Goal: Task Accomplishment & Management: Use online tool/utility

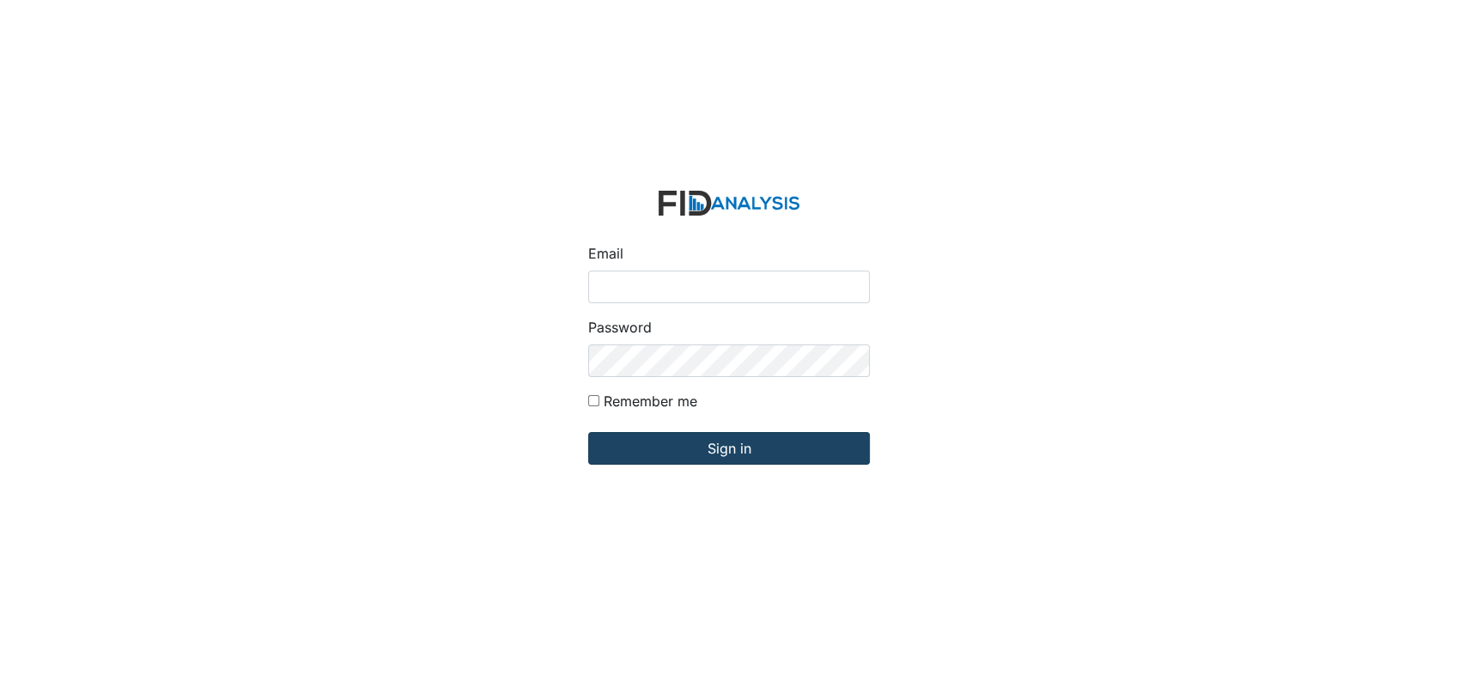
type input "[EMAIL_ADDRESS][DOMAIN_NAME]"
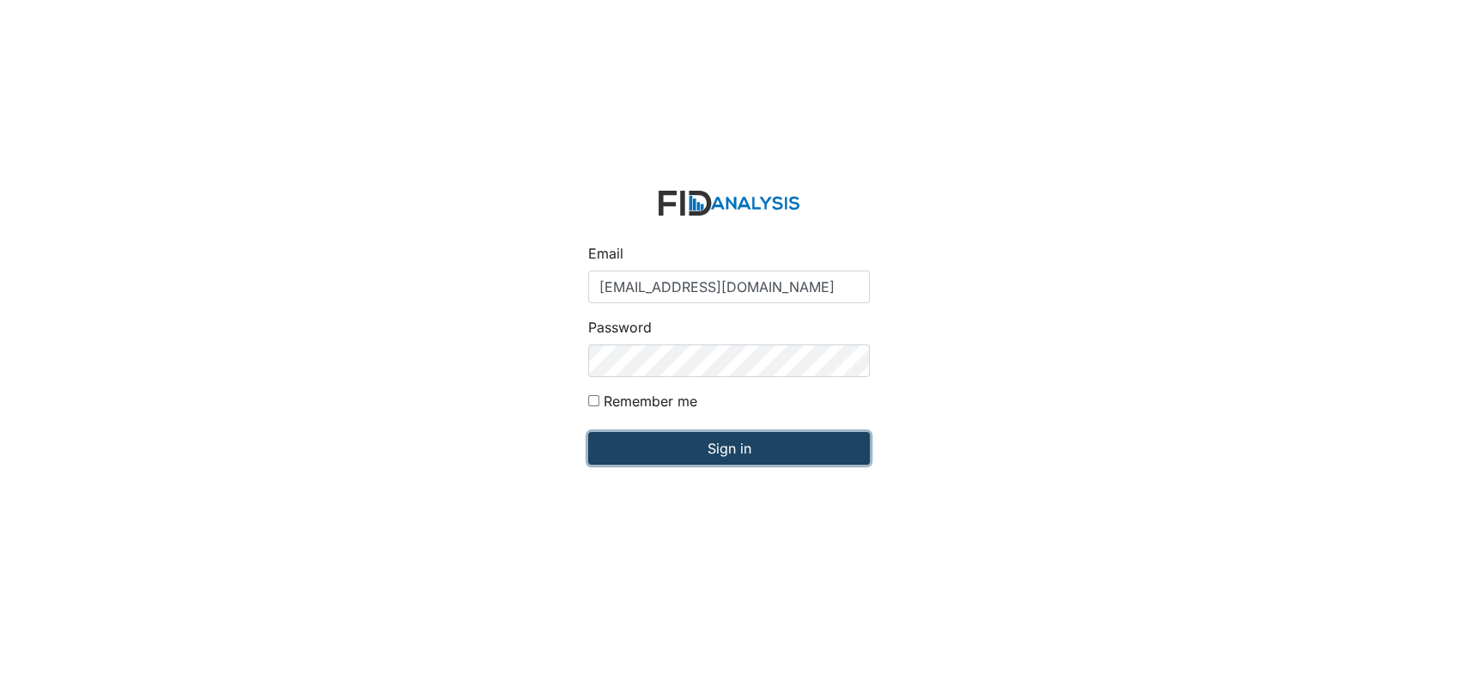
click at [681, 438] on input "Sign in" at bounding box center [729, 448] width 282 height 33
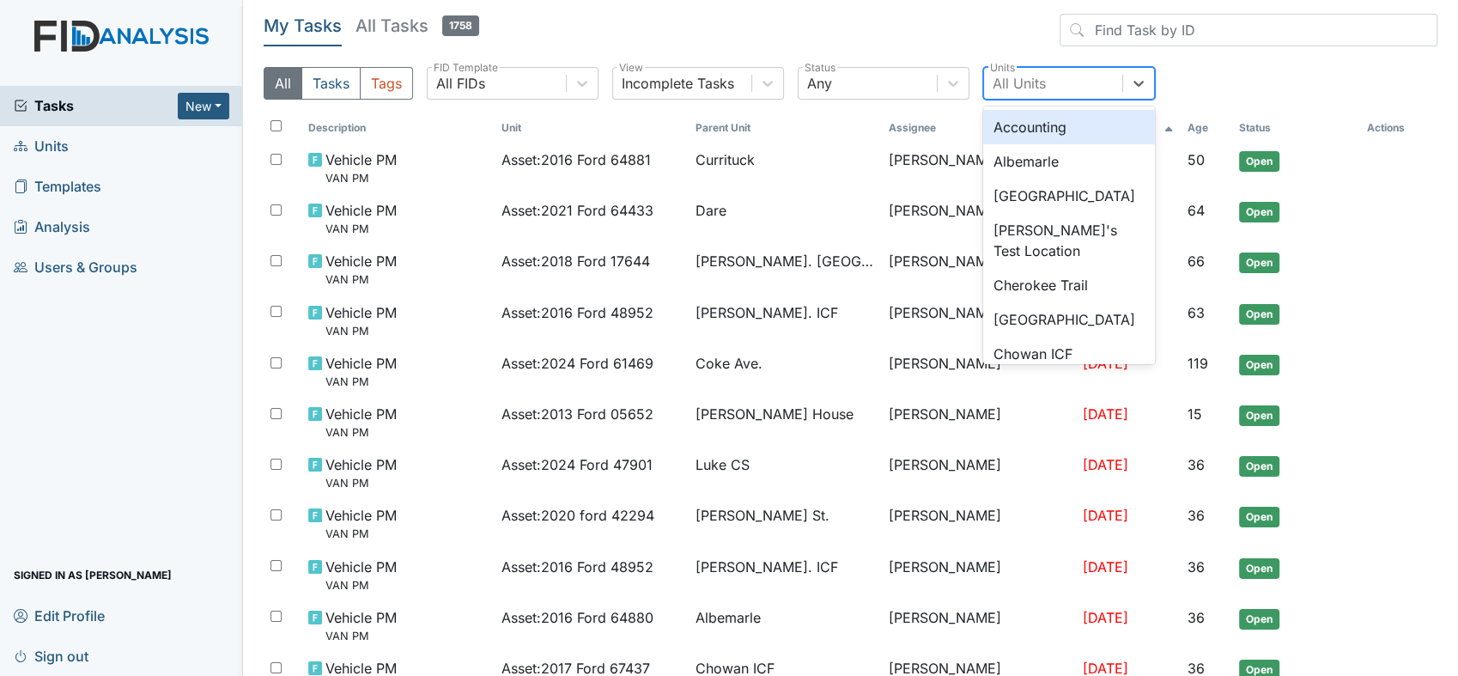
click at [1038, 69] on div "All Units" at bounding box center [1053, 83] width 138 height 31
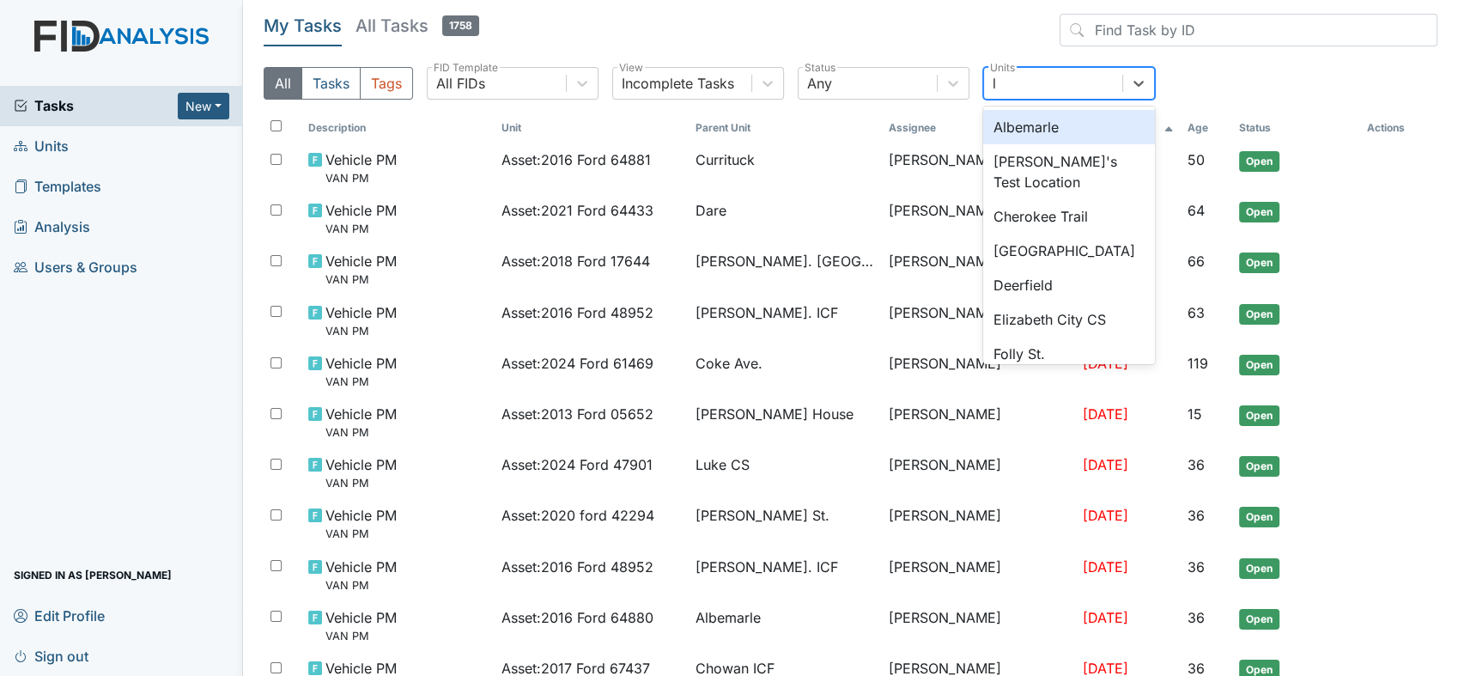
type input "lu"
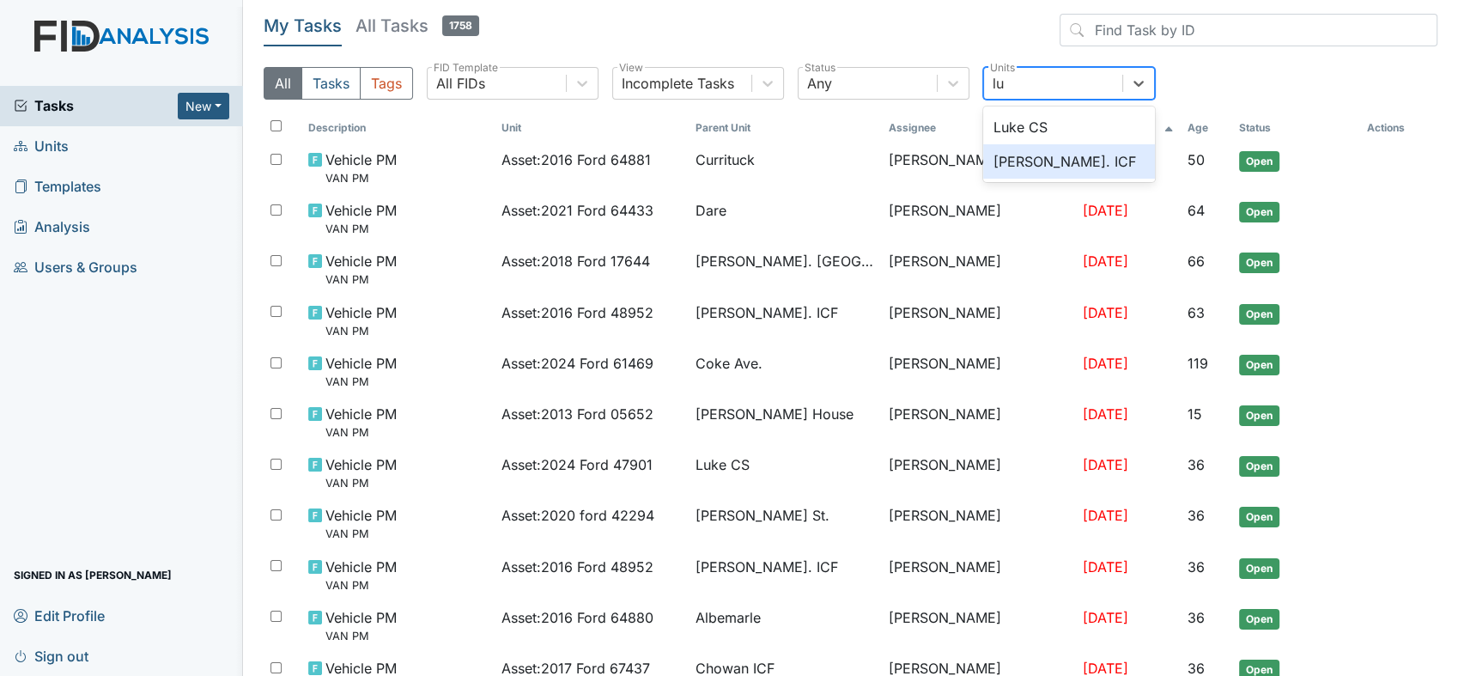
click at [1061, 163] on div "[PERSON_NAME]. ICF" at bounding box center [1069, 161] width 172 height 34
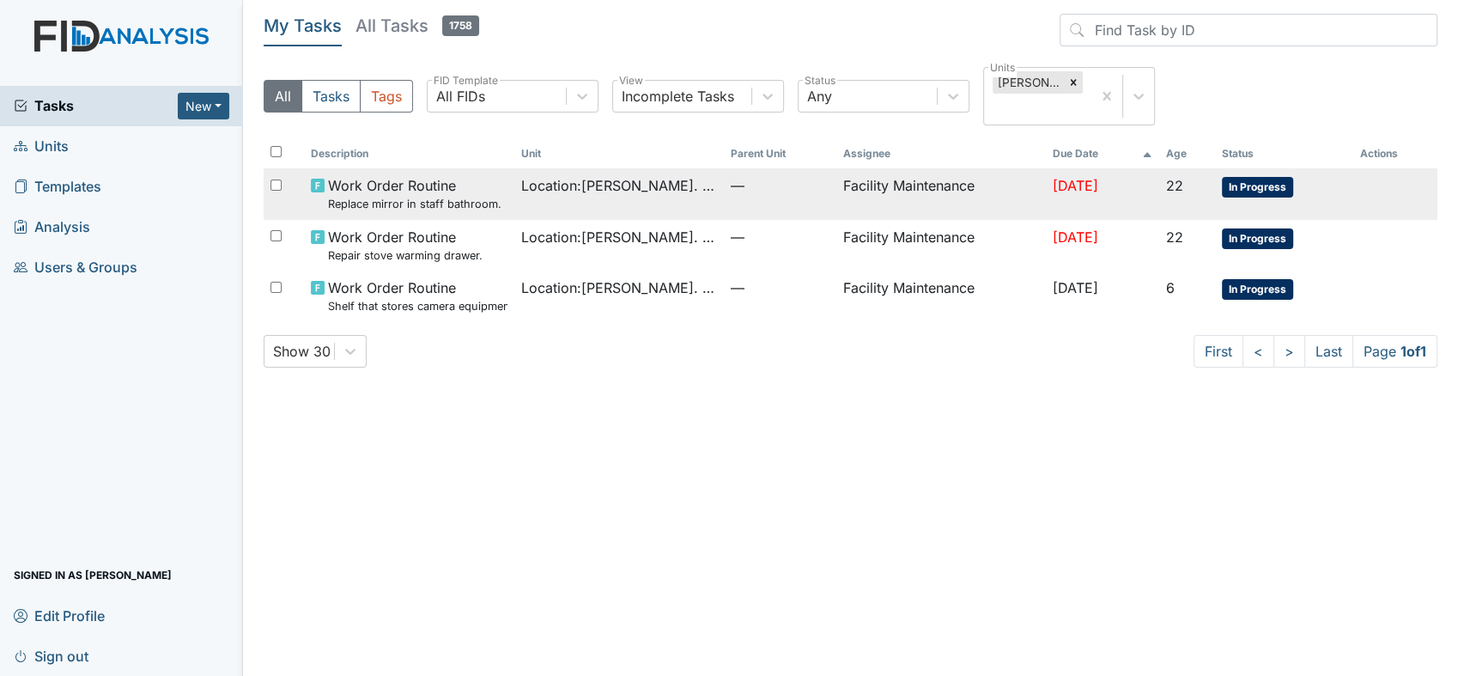
click at [925, 187] on td "Facility Maintenance" at bounding box center [941, 193] width 210 height 51
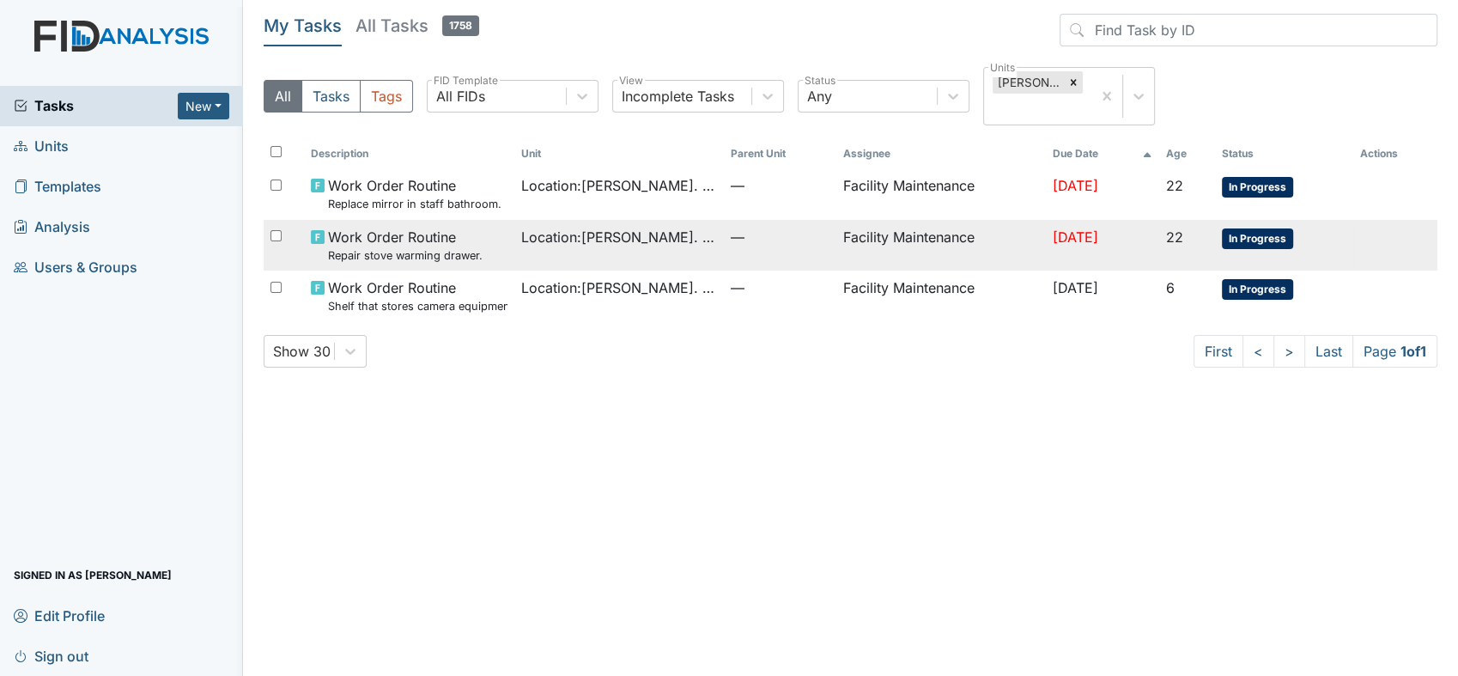
click at [362, 230] on span "Work Order Routine Repair stove warming drawer." at bounding box center [405, 245] width 155 height 37
